Goal: Task Accomplishment & Management: Use online tool/utility

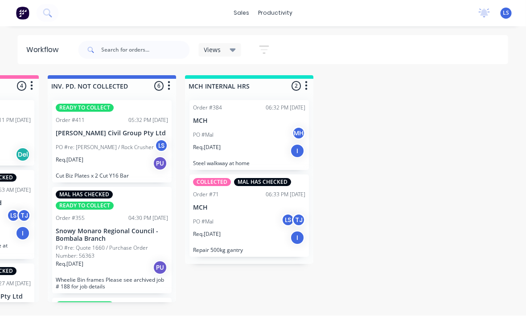
scroll to position [16, 900]
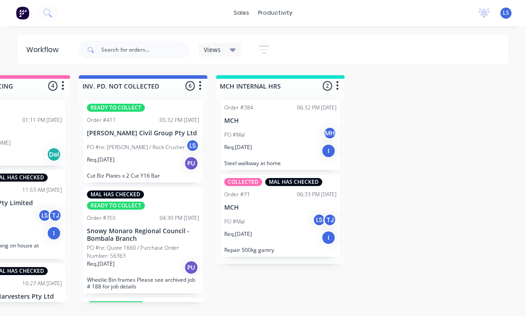
click at [53, 10] on button at bounding box center [48, 13] width 22 height 18
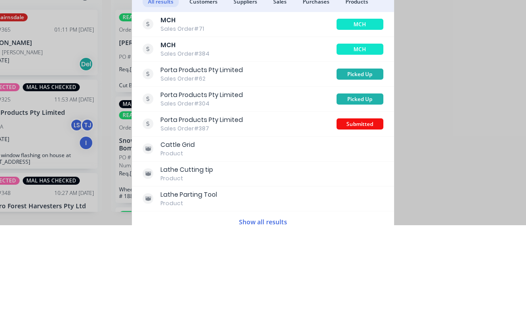
scroll to position [16, 869]
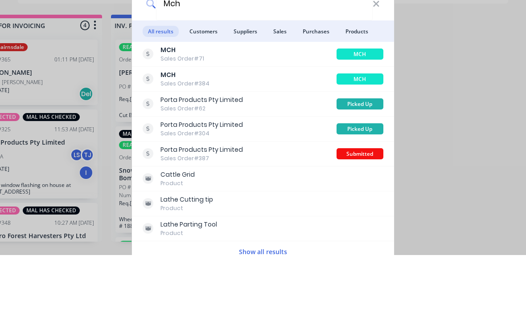
type input "Mch"
click at [204, 87] on span "Customers" at bounding box center [203, 92] width 39 height 11
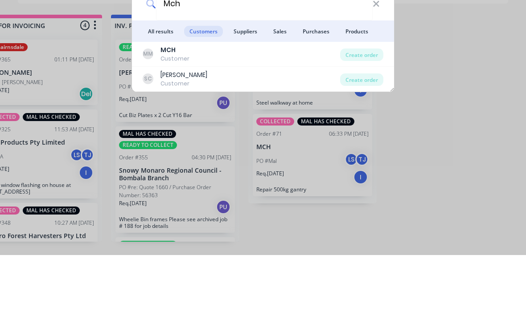
click at [367, 110] on div "Create order" at bounding box center [361, 116] width 43 height 12
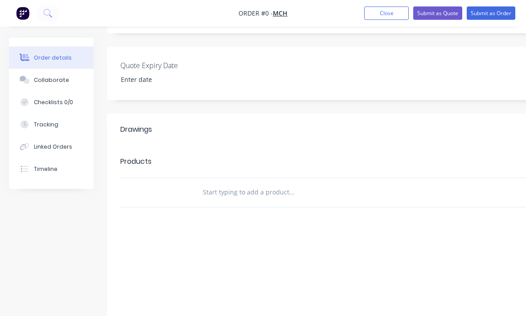
scroll to position [193, 0]
click at [250, 192] on input "text" at bounding box center [291, 193] width 178 height 18
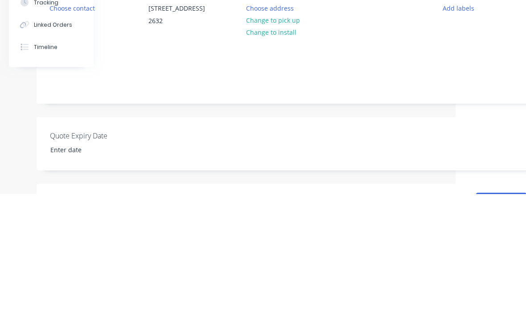
scroll to position [0, 94]
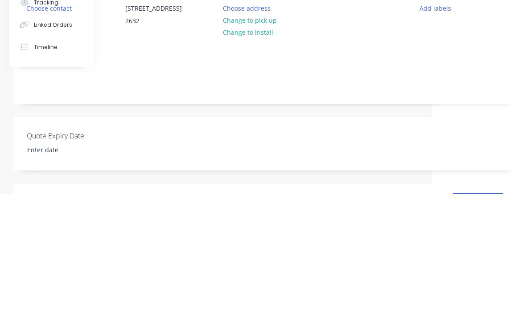
click at [436, 124] on button "Add labels" at bounding box center [434, 130] width 41 height 12
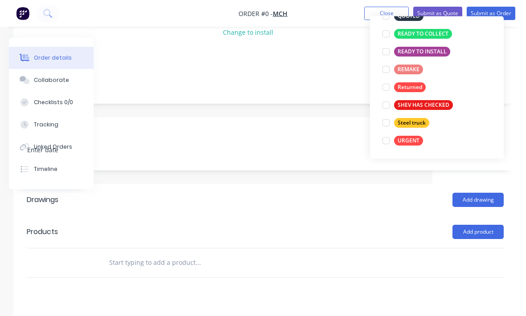
scroll to position [214, 0]
click at [383, 122] on div at bounding box center [386, 124] width 18 height 18
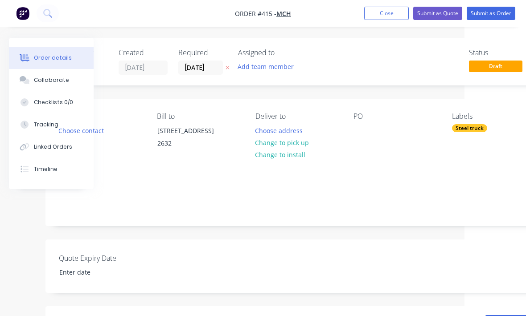
scroll to position [0, 60]
click at [280, 68] on button "Add team member" at bounding box center [266, 67] width 65 height 12
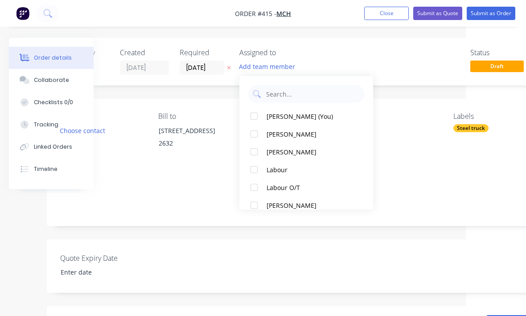
click at [379, 93] on div "Created by [PERSON_NAME] Created [DATE] Required [DATE] Assigned to Add team me…" at bounding box center [298, 292] width 503 height 508
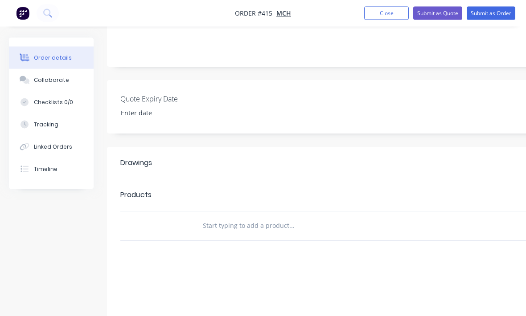
scroll to position [155, 0]
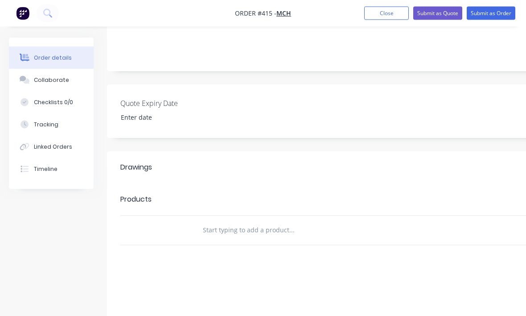
click at [65, 120] on button "Tracking" at bounding box center [51, 125] width 85 height 22
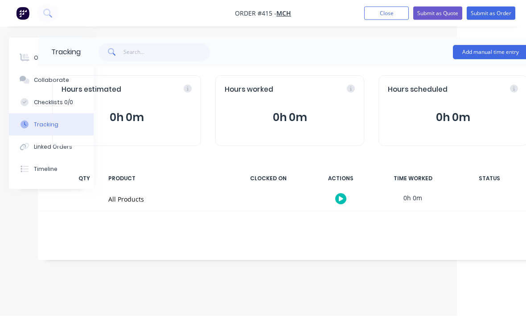
click at [485, 51] on button "Add manual time entry" at bounding box center [490, 52] width 75 height 14
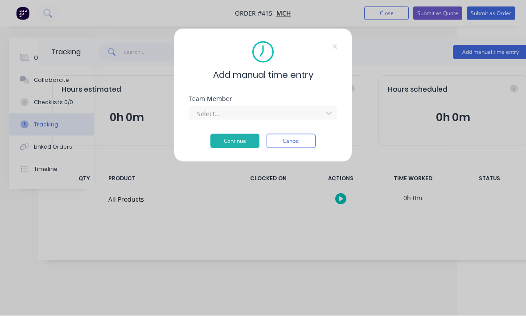
scroll to position [0, 69]
click at [299, 106] on div "Select..." at bounding box center [262, 112] width 149 height 13
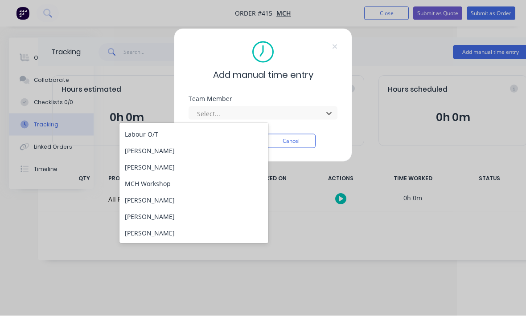
scroll to position [48, 0]
click at [176, 151] on div "[PERSON_NAME]" at bounding box center [193, 151] width 149 height 16
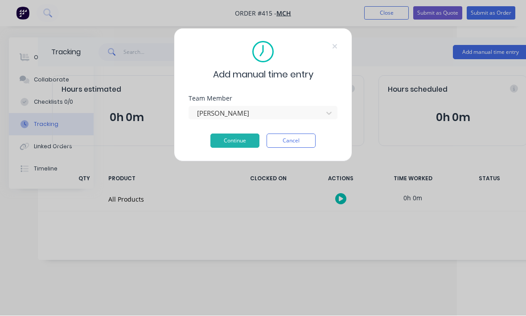
click at [241, 139] on button "Continue" at bounding box center [234, 141] width 49 height 14
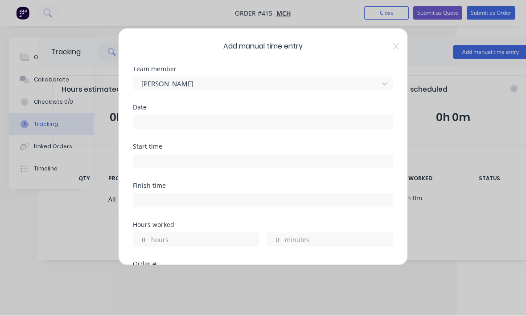
click at [285, 123] on input at bounding box center [262, 122] width 259 height 13
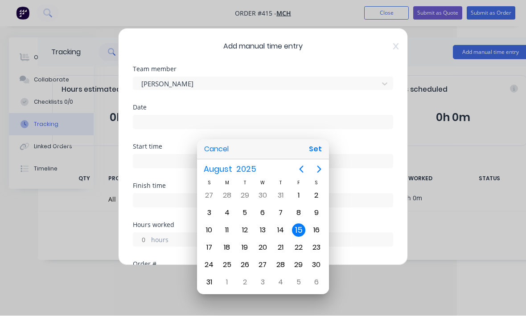
click at [312, 158] on button "Set" at bounding box center [315, 150] width 20 height 16
type input "[DATE]"
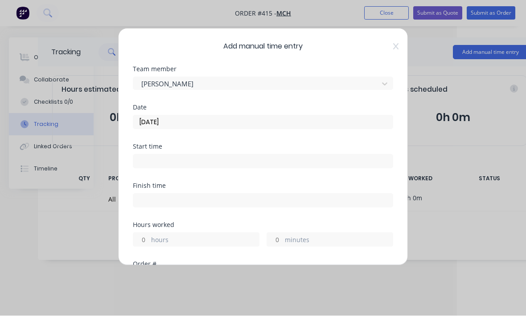
click at [310, 160] on input at bounding box center [262, 161] width 259 height 13
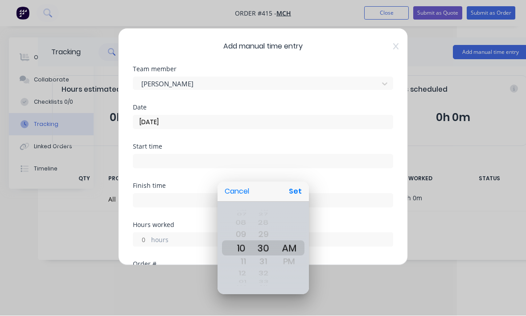
click at [297, 200] on button "Set" at bounding box center [295, 192] width 20 height 16
type input "10:30 AM"
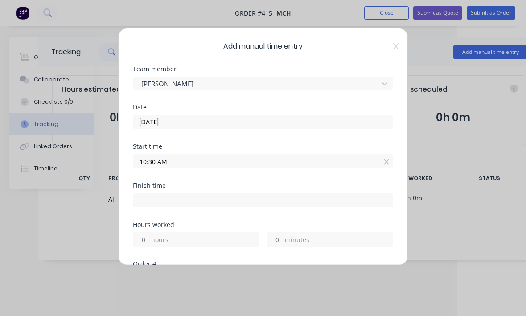
click at [301, 198] on input at bounding box center [262, 200] width 259 height 13
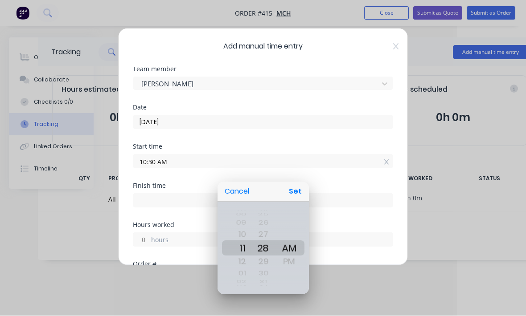
click at [383, 169] on div at bounding box center [263, 158] width 668 height 459
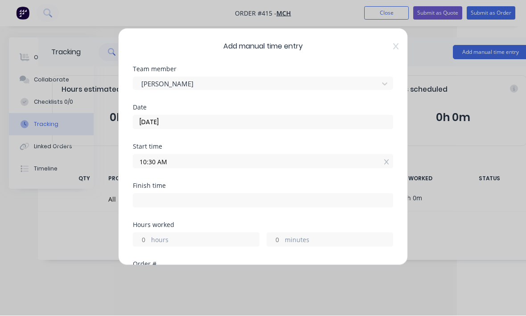
click at [318, 238] on label "minutes" at bounding box center [339, 241] width 108 height 11
click at [282, 238] on input "minutes" at bounding box center [275, 239] width 16 height 13
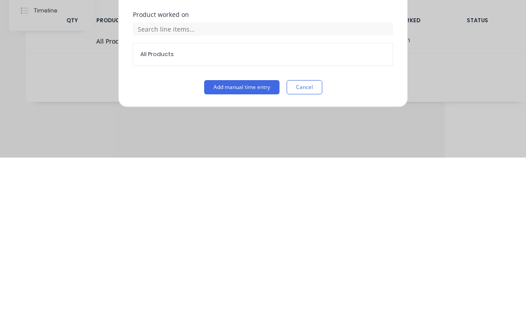
scroll to position [232, 0]
type input "45"
click at [244, 239] on button "Add manual time entry" at bounding box center [241, 246] width 75 height 14
type input "11:15 AM"
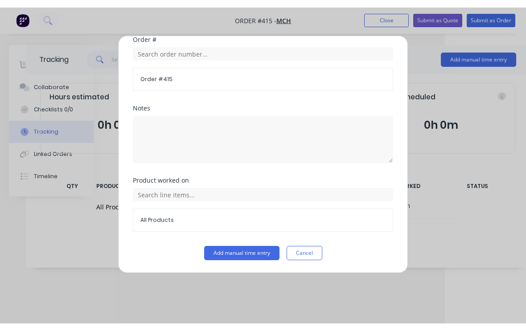
scroll to position [0, 0]
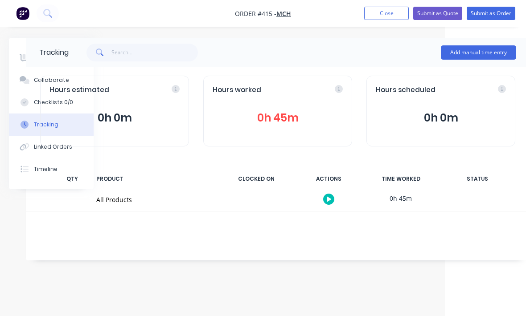
click at [509, 12] on button "Submit as Order" at bounding box center [491, 13] width 49 height 13
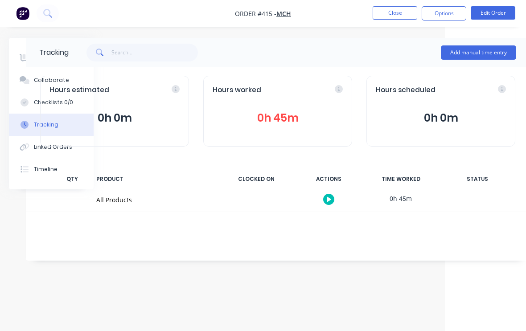
click at [56, 77] on div "Hours estimated 0h 0m" at bounding box center [114, 111] width 149 height 71
click at [20, 55] on icon at bounding box center [25, 57] width 10 height 7
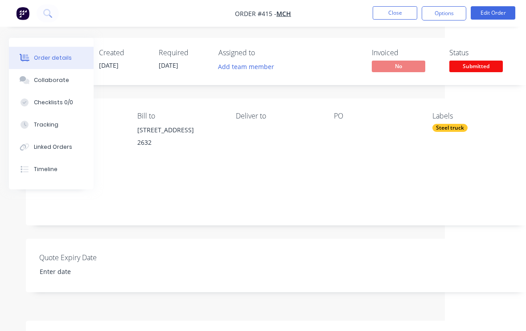
click at [485, 61] on span "Submitted" at bounding box center [475, 66] width 53 height 11
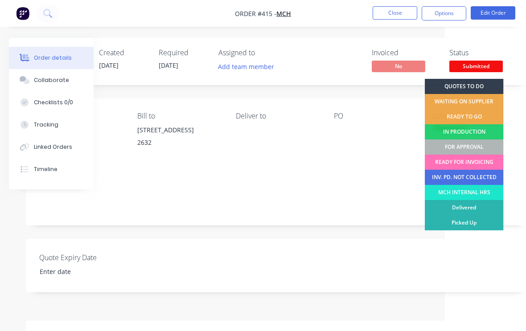
click at [487, 193] on div "MCH INTERNAL HRS" at bounding box center [464, 192] width 79 height 15
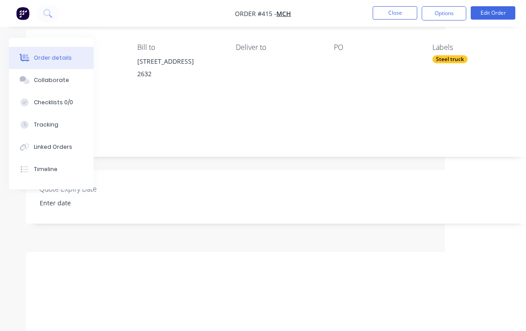
scroll to position [89, 81]
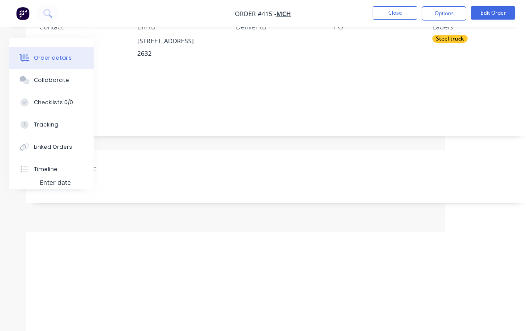
click at [395, 11] on button "Close" at bounding box center [394, 12] width 45 height 13
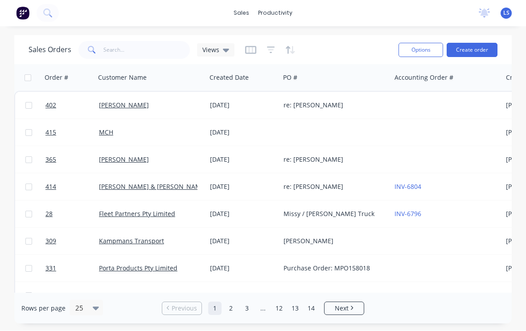
click at [381, 107] on div "re: [PERSON_NAME]" at bounding box center [332, 105] width 99 height 9
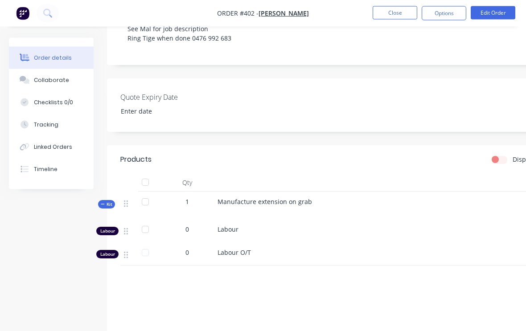
scroll to position [170, 0]
click at [343, 208] on div "Manufacture extension on grab" at bounding box center [392, 206] width 356 height 28
click at [306, 206] on span "Manufacture extension on grab" at bounding box center [264, 201] width 94 height 8
click at [499, 12] on button "Edit Order" at bounding box center [493, 12] width 45 height 13
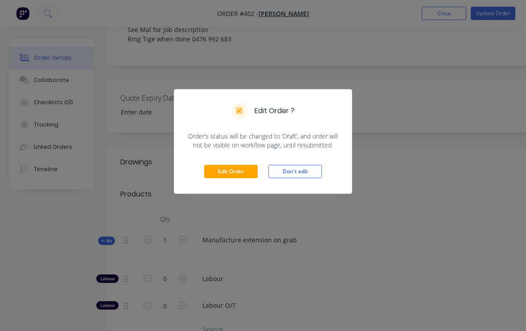
click at [240, 167] on button "Edit Order" at bounding box center [230, 171] width 53 height 13
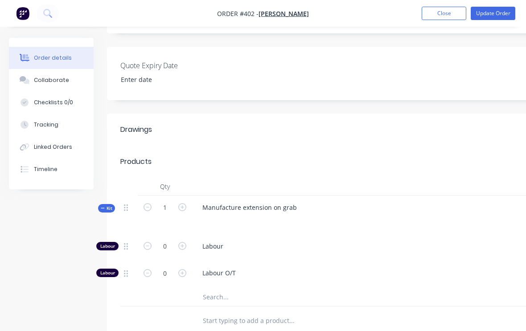
scroll to position [206, 0]
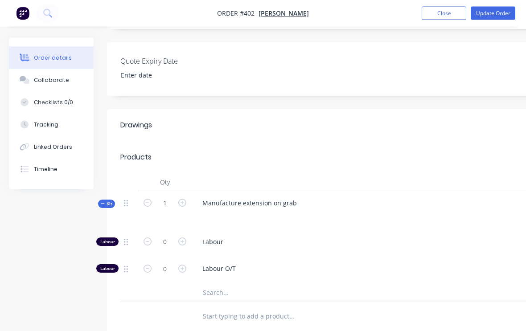
click at [322, 217] on div "Manufacture extension on grab" at bounding box center [370, 211] width 356 height 39
click at [306, 212] on div "Manufacture extension on grab" at bounding box center [370, 211] width 356 height 39
click at [283, 210] on div "Manufacture extension on grab" at bounding box center [249, 203] width 109 height 13
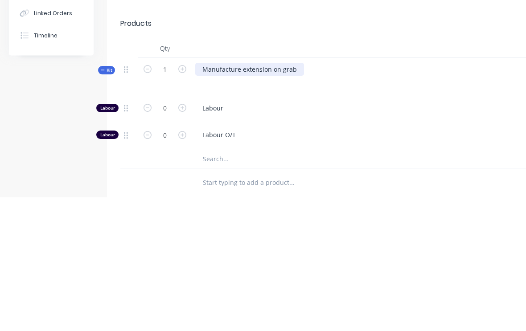
click at [289, 197] on div "Manufacture extension on grab" at bounding box center [249, 203] width 109 height 13
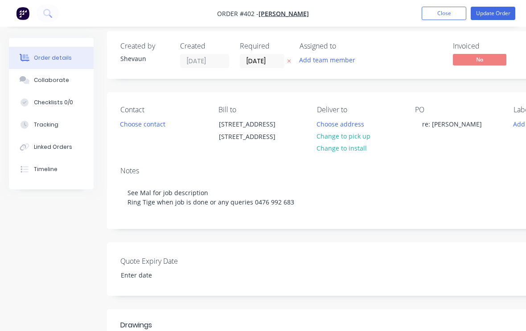
scroll to position [0, 0]
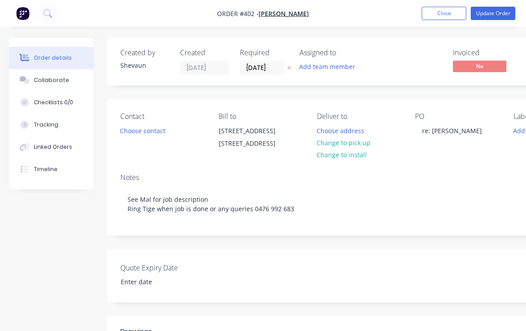
click at [502, 12] on button "Update Order" at bounding box center [493, 13] width 45 height 13
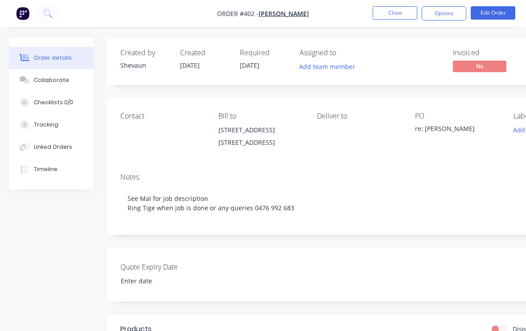
click at [401, 17] on button "Close" at bounding box center [394, 12] width 45 height 13
